Goal: Task Accomplishment & Management: Manage account settings

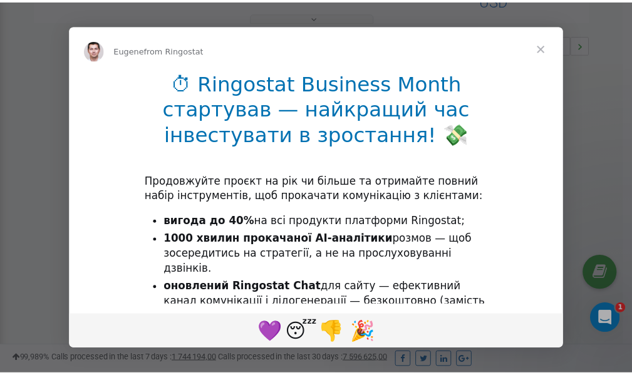
scroll to position [375, 0]
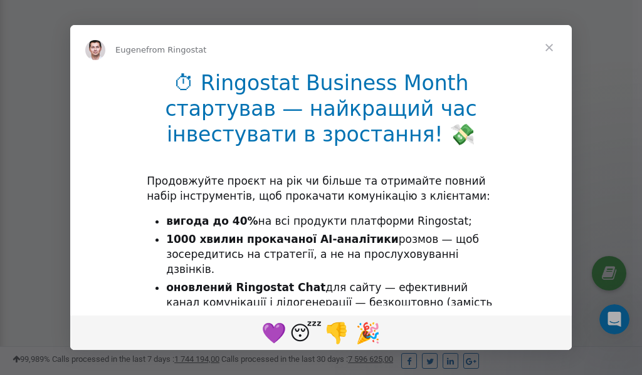
click at [551, 47] on span "Close" at bounding box center [548, 47] width 45 height 45
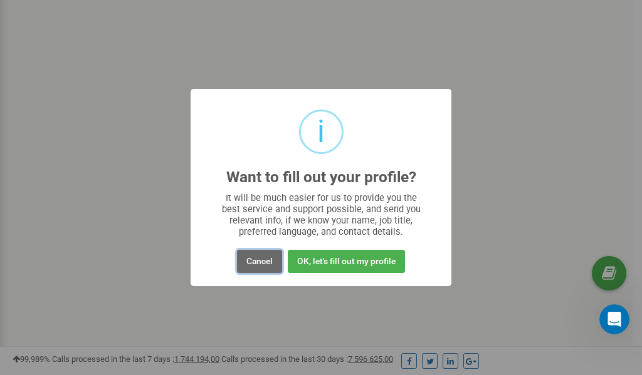
click at [251, 261] on button "Cancel" at bounding box center [259, 261] width 45 height 23
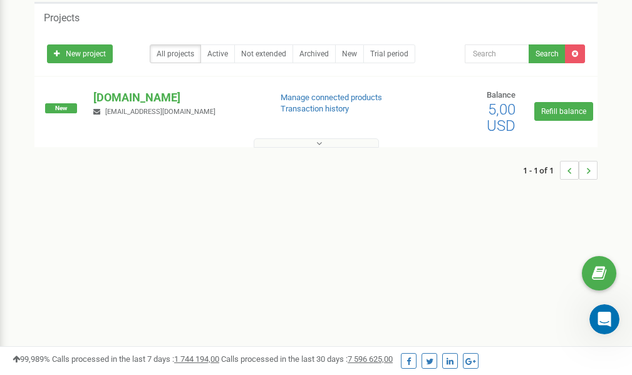
scroll to position [0, 0]
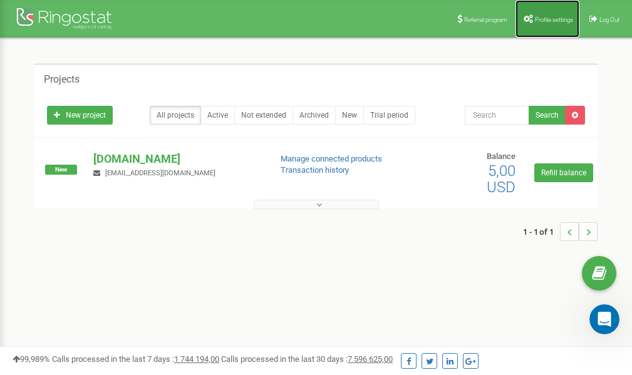
click at [556, 17] on span "Profile settings" at bounding box center [554, 19] width 38 height 7
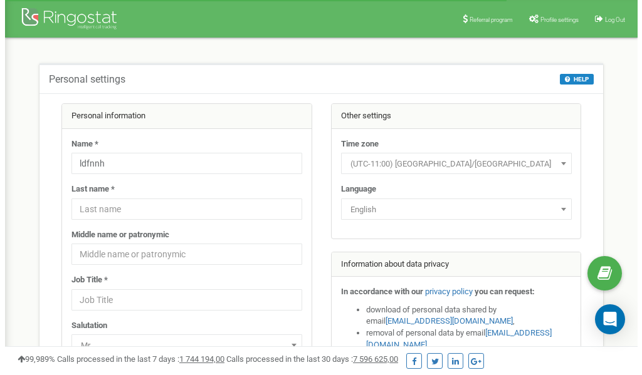
scroll to position [63, 0]
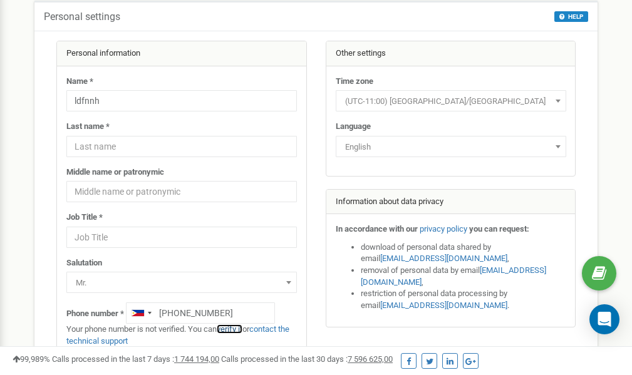
click at [235, 332] on link "verify it" at bounding box center [230, 329] width 26 height 9
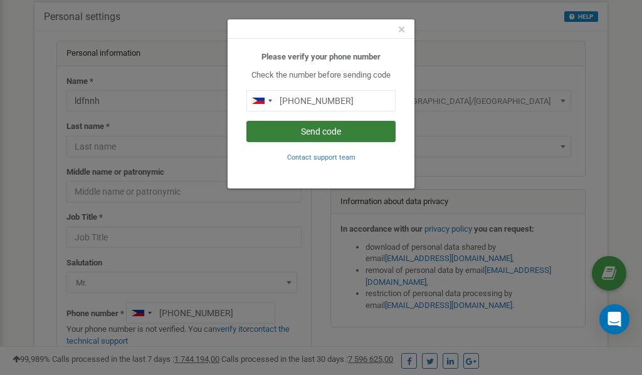
click at [327, 130] on button "Send code" at bounding box center [320, 131] width 149 height 21
